Goal: Information Seeking & Learning: Find specific fact

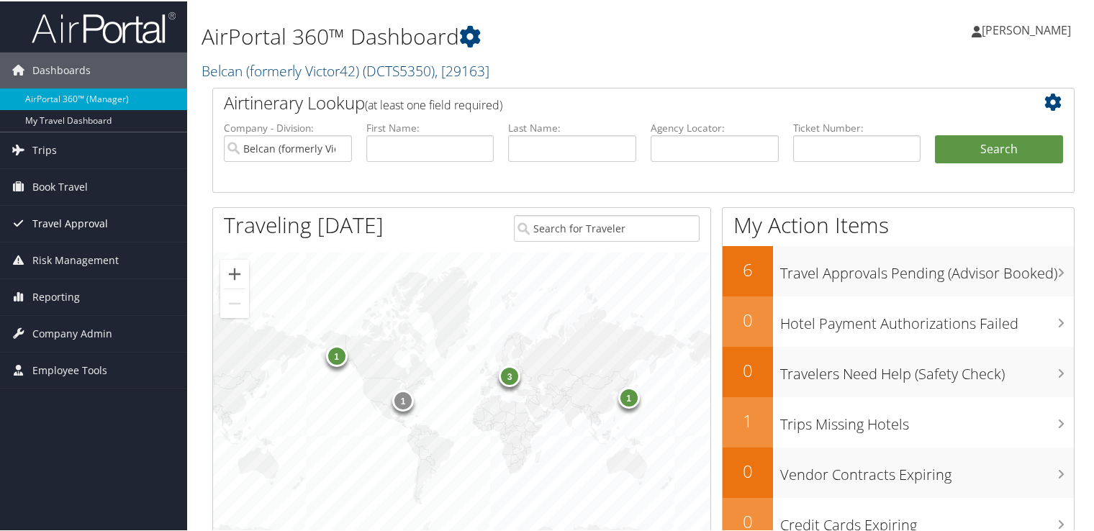
click at [89, 219] on span "Travel Approval" at bounding box center [70, 222] width 76 height 36
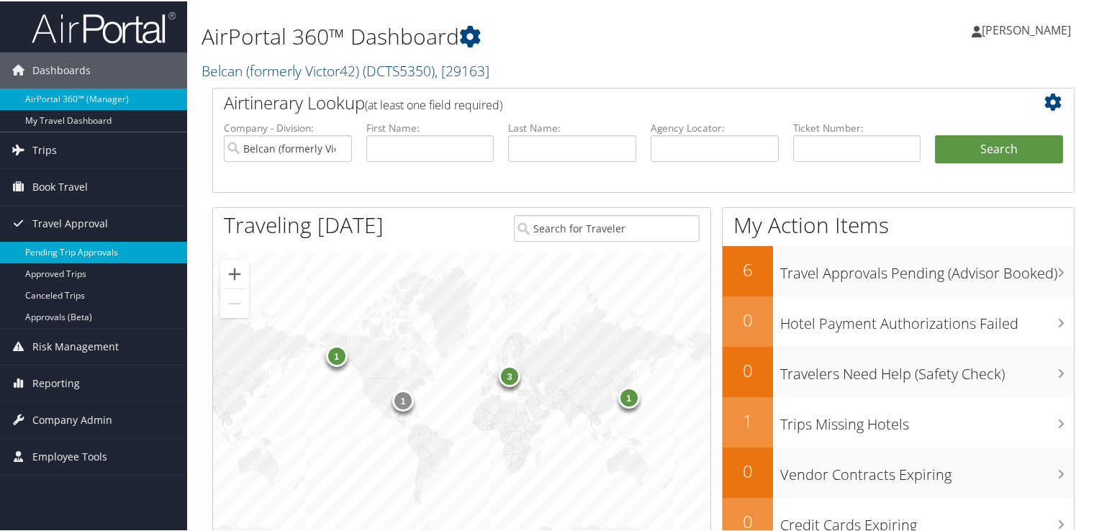
click at [94, 250] on link "Pending Trip Approvals" at bounding box center [93, 251] width 187 height 22
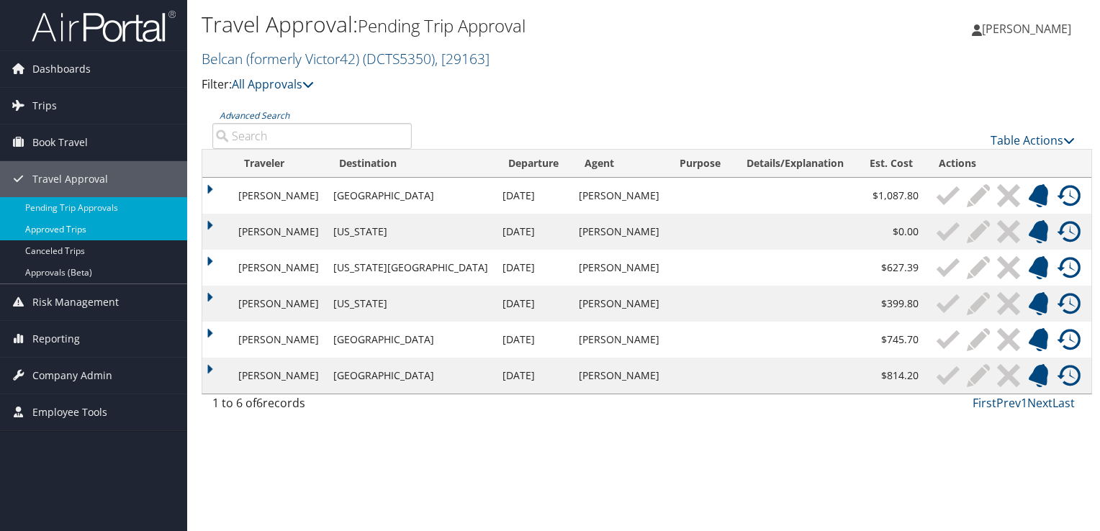
drag, startPoint x: 85, startPoint y: 225, endPoint x: 94, endPoint y: 224, distance: 9.4
click at [85, 225] on link "Approved Trips" at bounding box center [93, 230] width 187 height 22
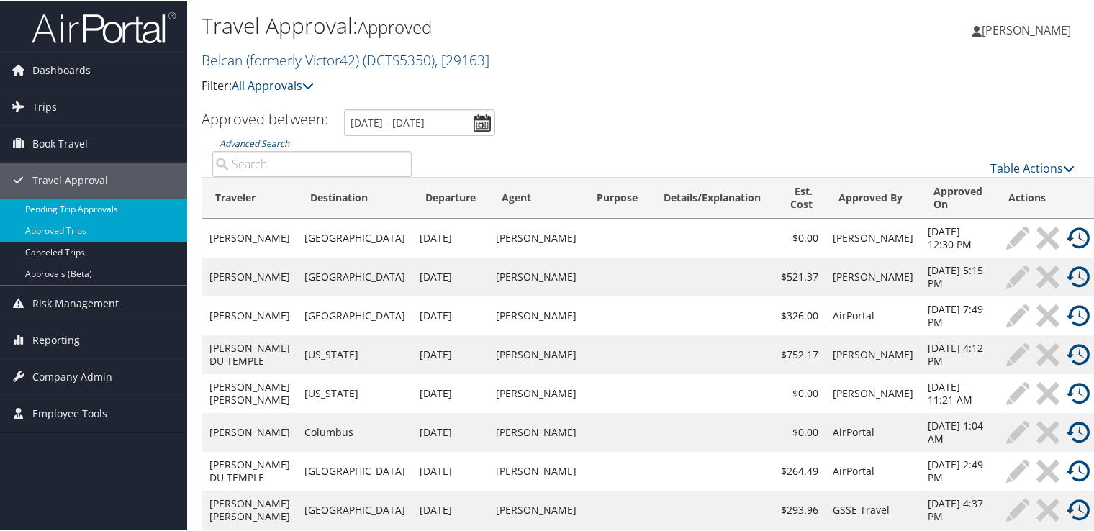
click at [81, 205] on link "Pending Trip Approvals" at bounding box center [93, 208] width 187 height 22
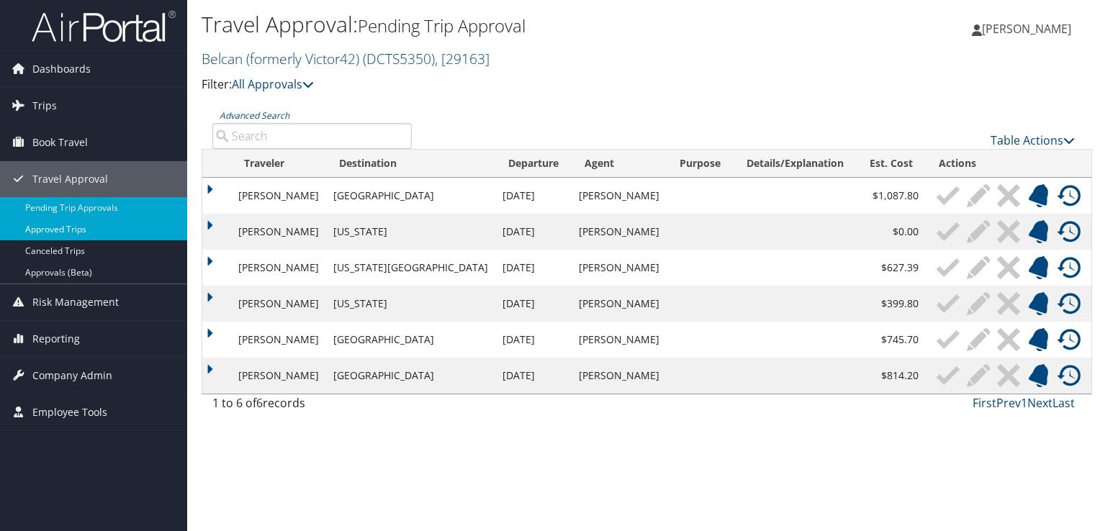
click at [63, 226] on link "Approved Trips" at bounding box center [93, 230] width 187 height 22
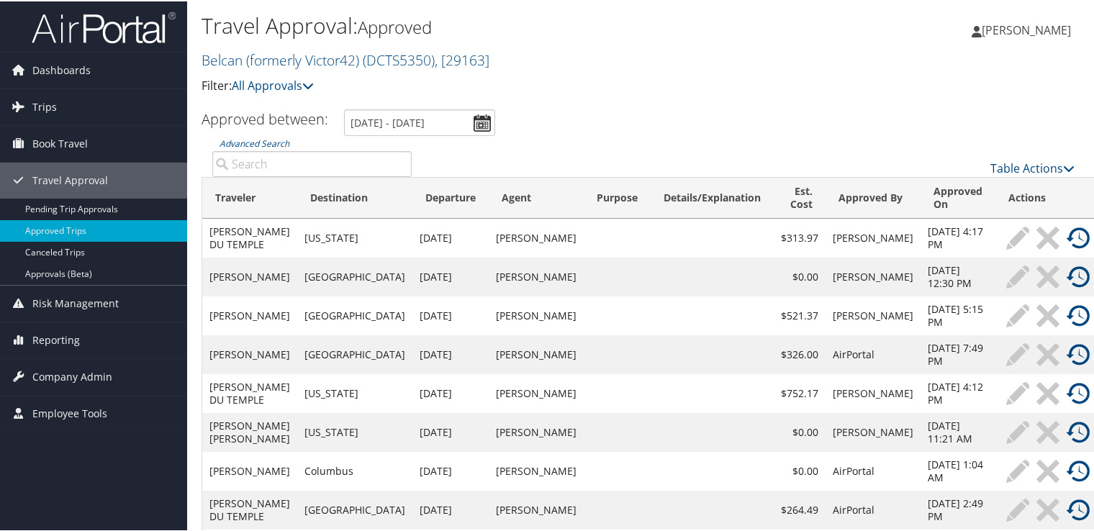
click at [238, 246] on td "[PERSON_NAME] DU TEMPLE" at bounding box center [249, 236] width 95 height 39
click at [89, 103] on link "Trips" at bounding box center [93, 106] width 187 height 36
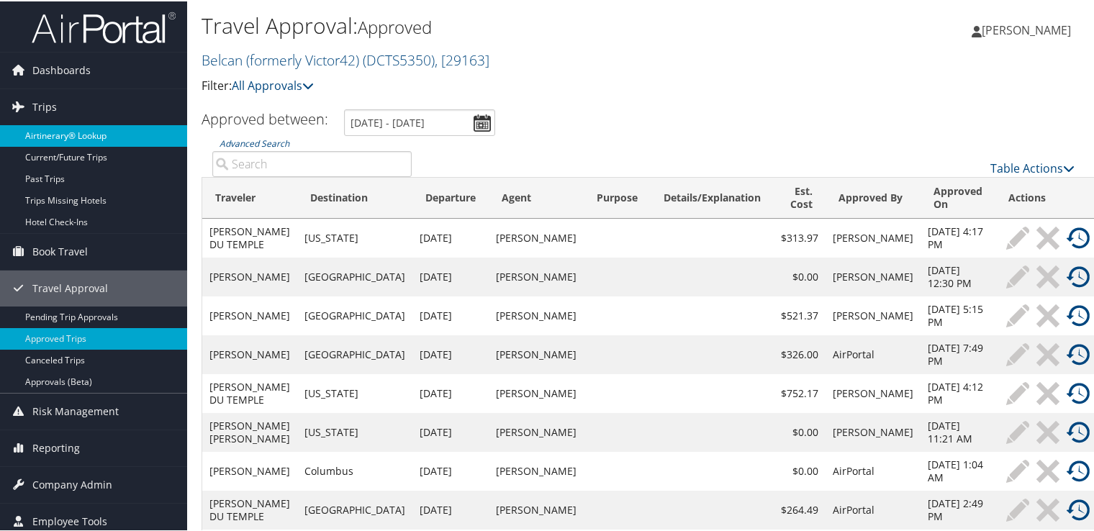
click at [67, 125] on link "Airtinerary® Lookup" at bounding box center [93, 135] width 187 height 22
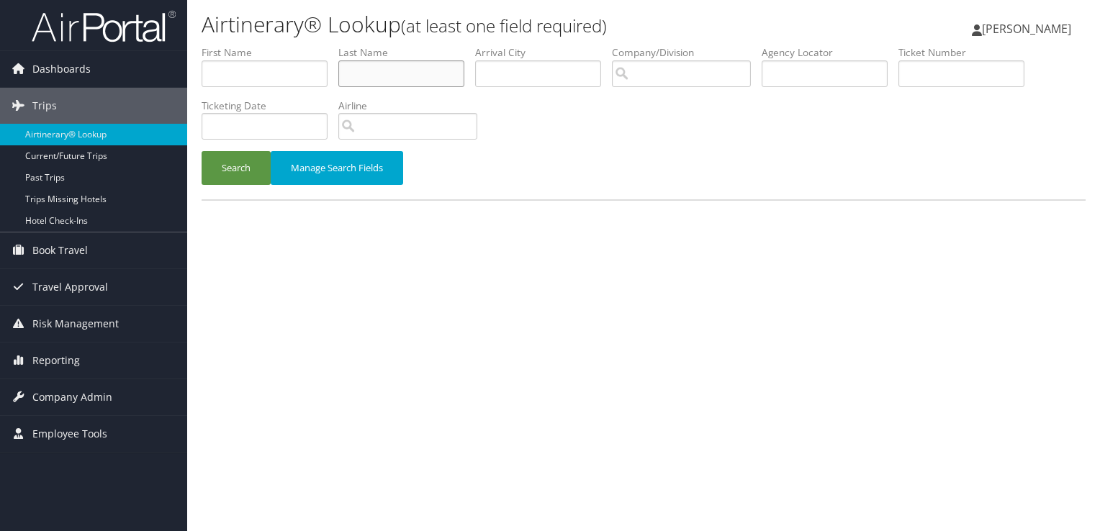
click at [374, 79] on input "text" at bounding box center [401, 73] width 126 height 27
type input "du temple"
click at [201, 151] on button "Search" at bounding box center [235, 168] width 69 height 34
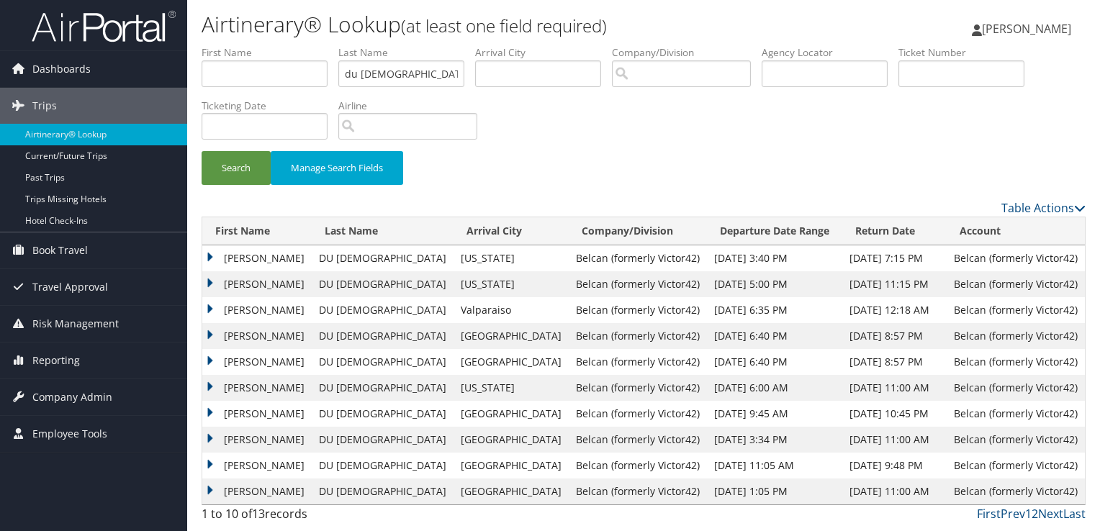
click at [205, 255] on td "NICHOLAS MICHAEL" at bounding box center [256, 258] width 109 height 26
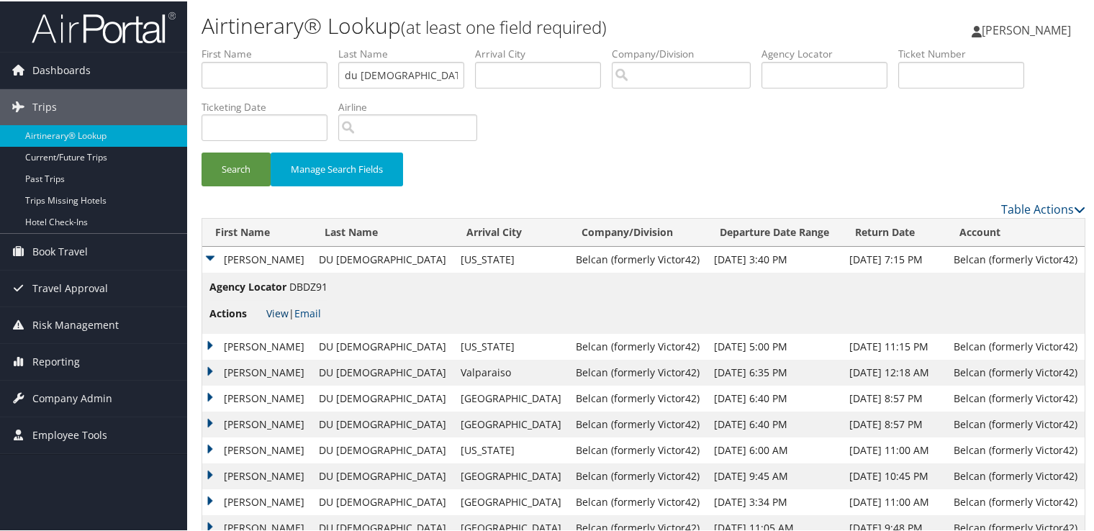
click at [282, 312] on link "View" at bounding box center [277, 312] width 22 height 14
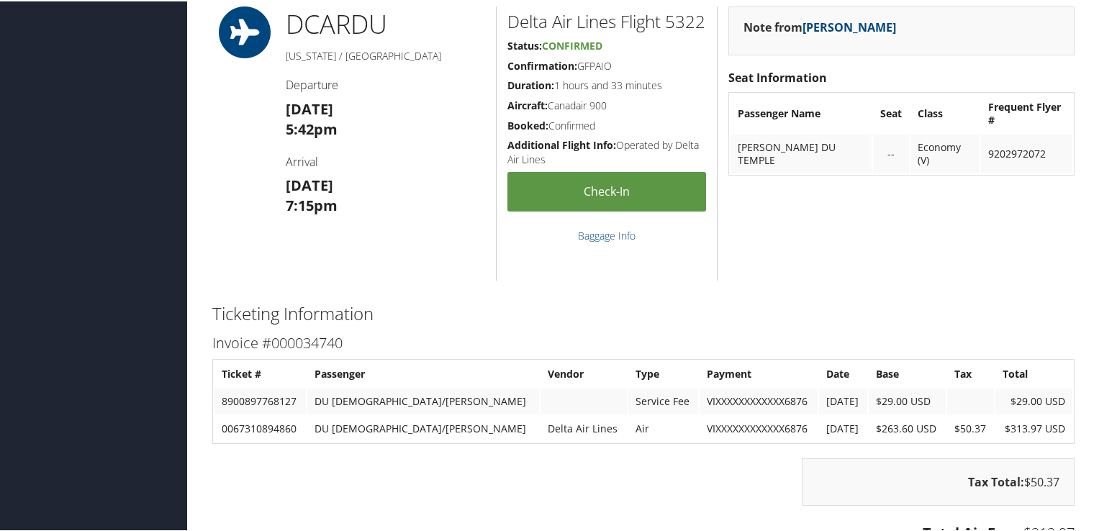
scroll to position [1056, 0]
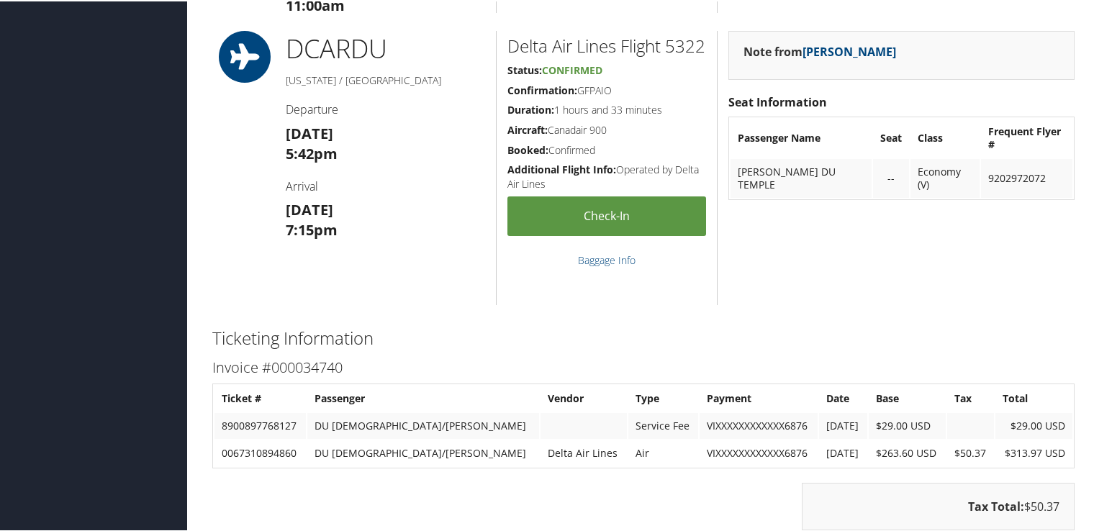
drag, startPoint x: 1090, startPoint y: 345, endPoint x: 1050, endPoint y: 75, distance: 273.6
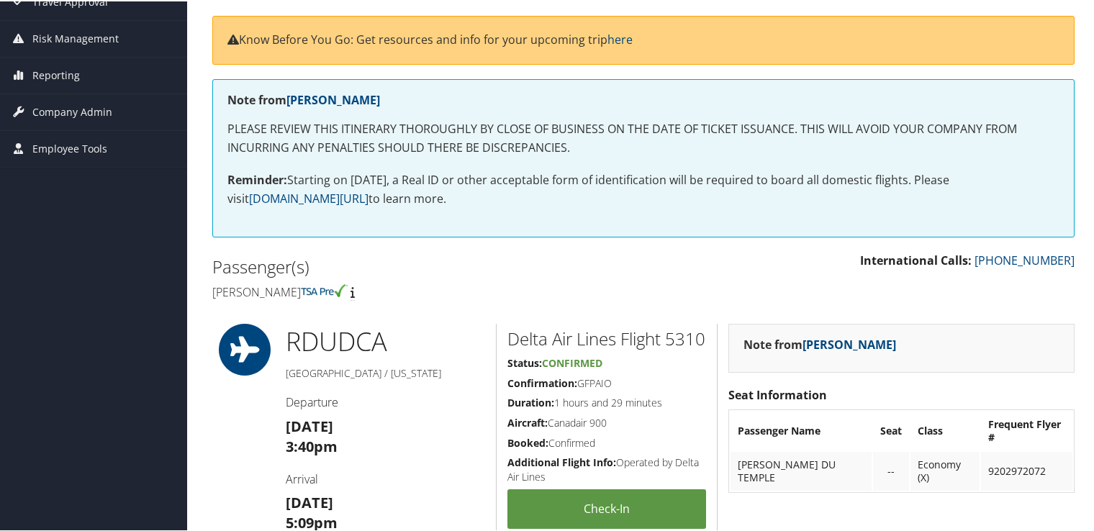
scroll to position [291, 0]
